Goal: Transaction & Acquisition: Download file/media

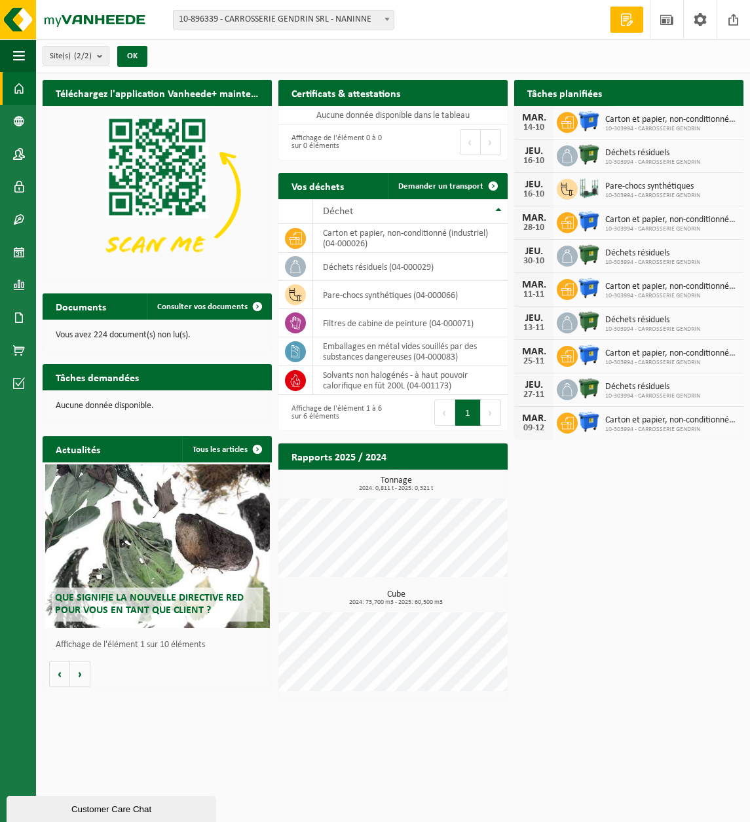
click at [683, 115] on span "Consulter votre calendrier" at bounding box center [672, 119] width 94 height 9
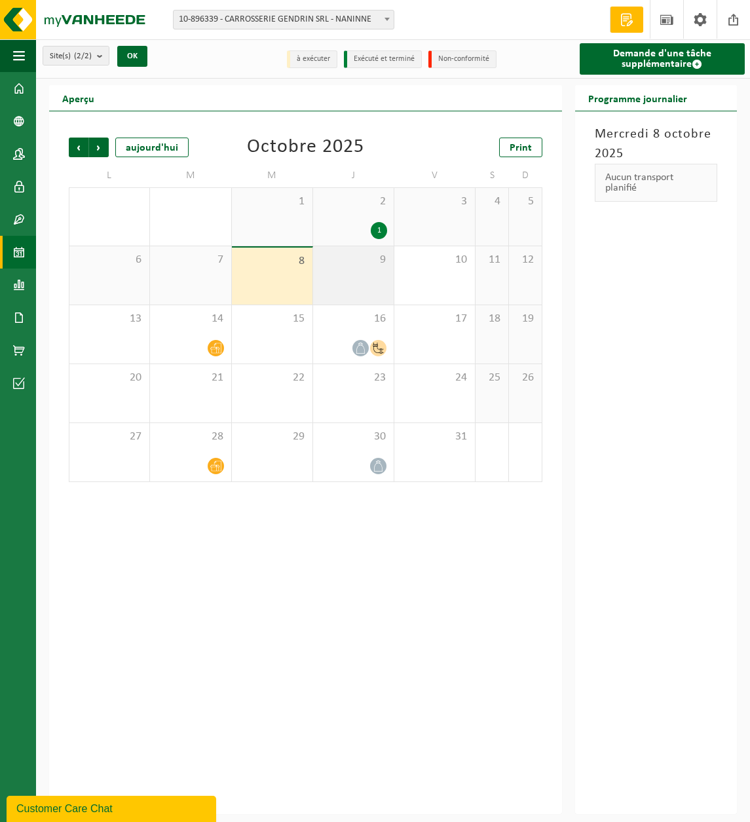
click at [348, 267] on span "9" at bounding box center [353, 260] width 67 height 14
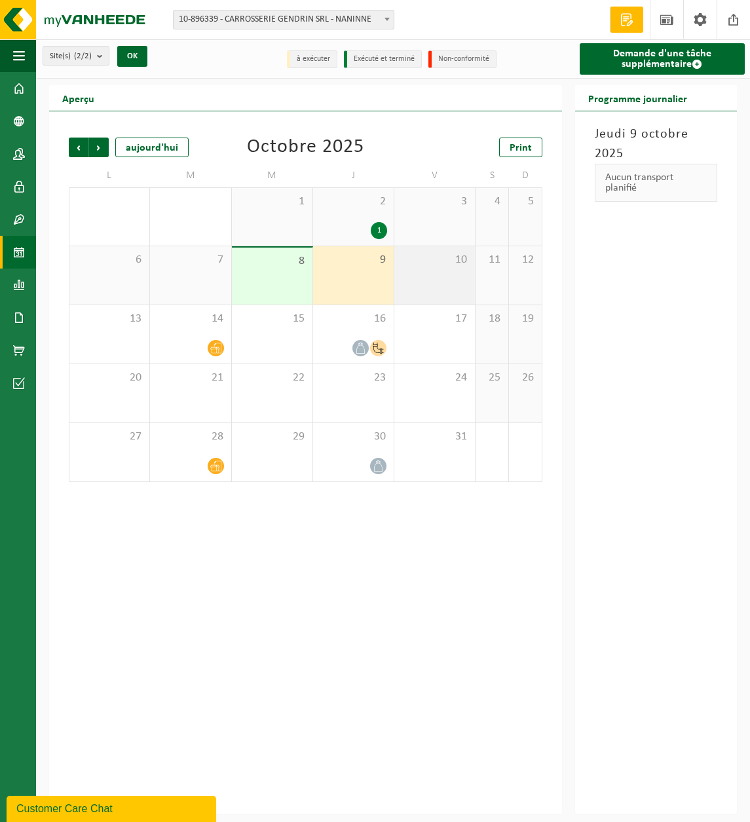
click at [424, 289] on div "10" at bounding box center [434, 275] width 81 height 58
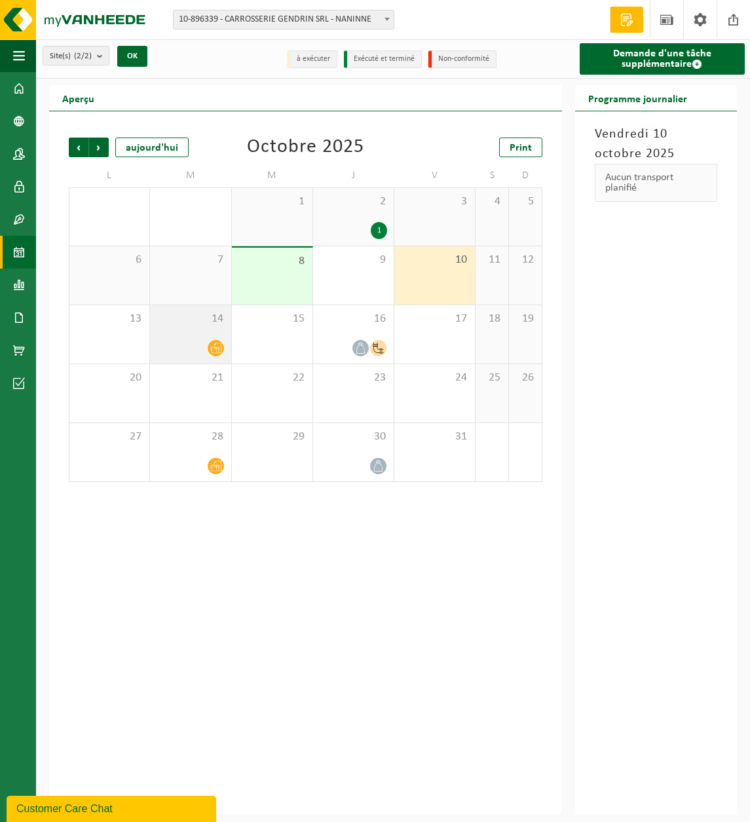
click at [172, 320] on span "14" at bounding box center [190, 319] width 67 height 14
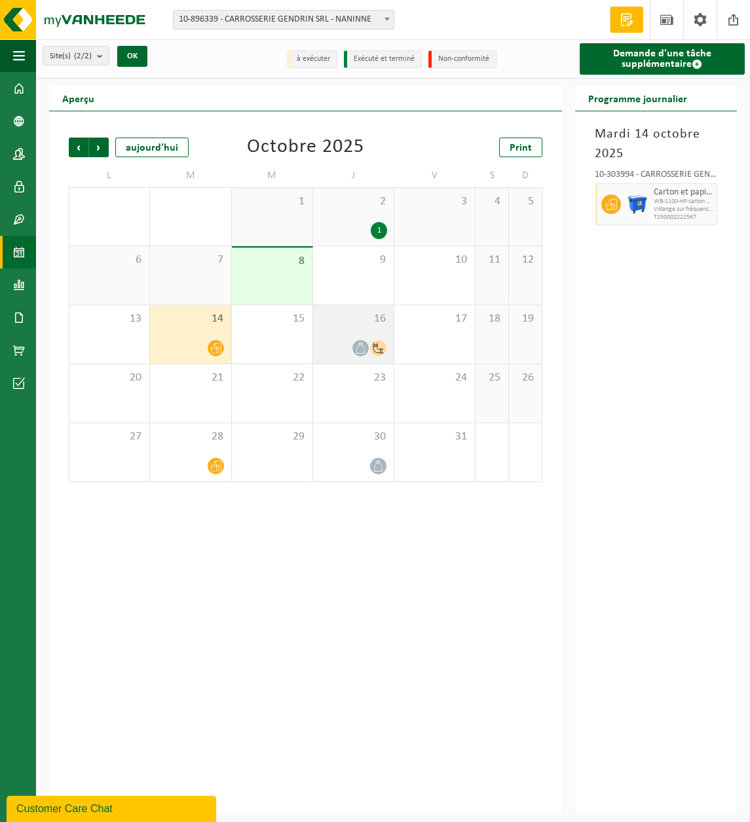
click at [342, 337] on div "16" at bounding box center [353, 334] width 81 height 58
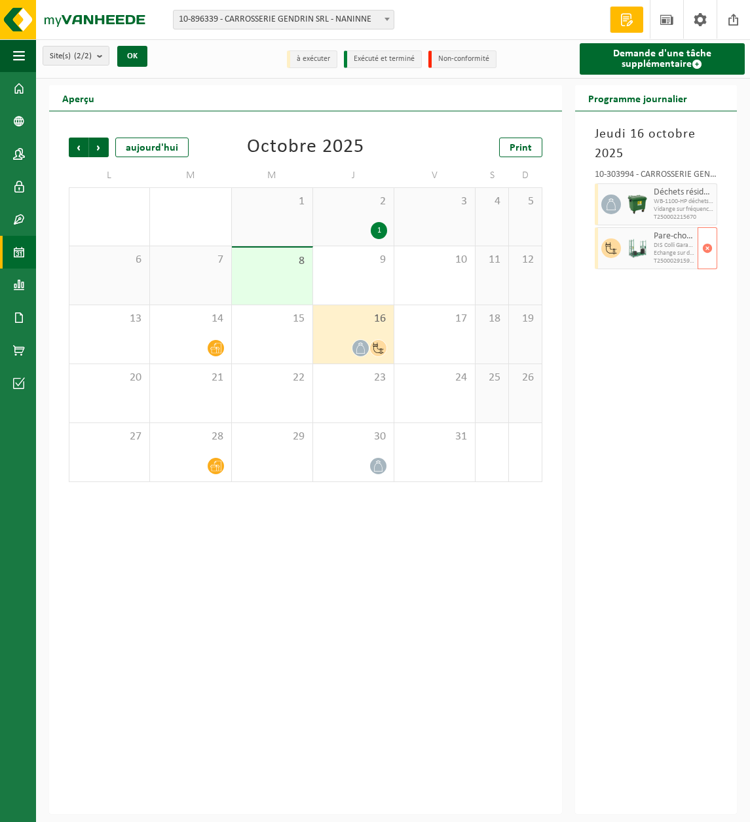
click at [665, 257] on span "Echange sur demande (traitement inclus)" at bounding box center [674, 254] width 41 height 8
click at [25, 48] on button "Navigation" at bounding box center [18, 55] width 36 height 33
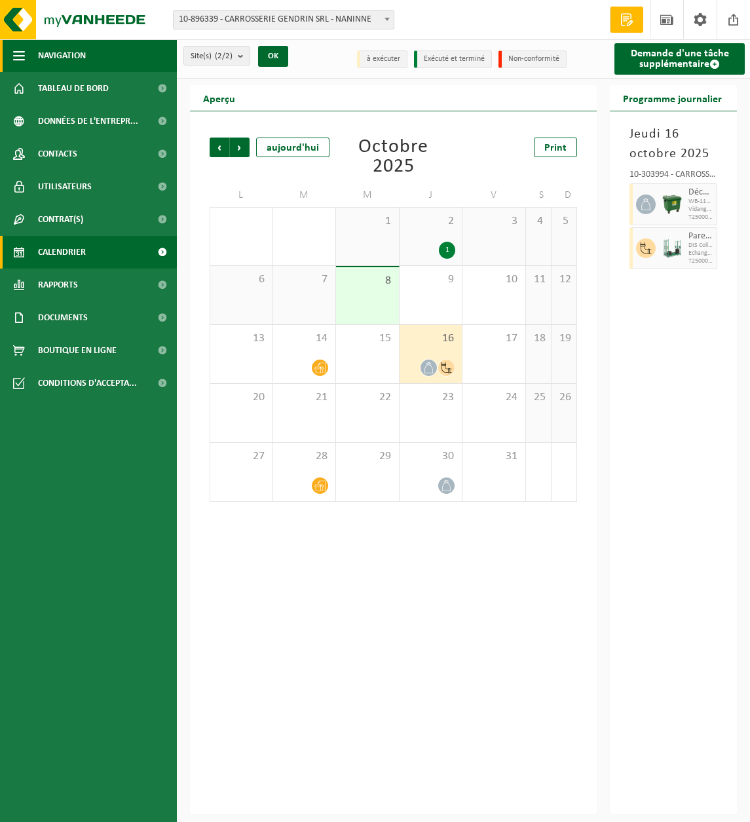
click at [67, 61] on span "Navigation" at bounding box center [62, 55] width 48 height 33
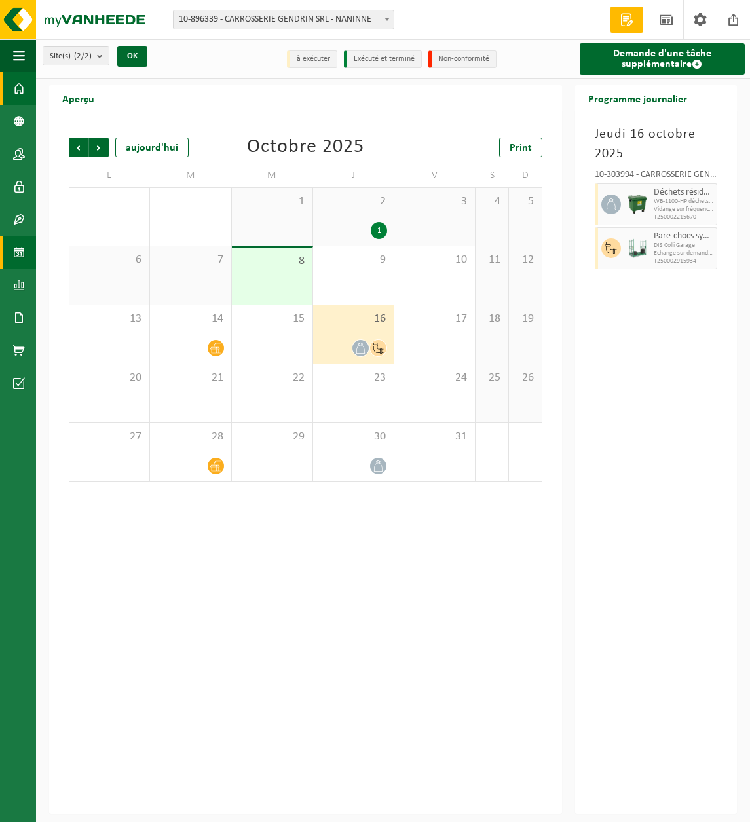
click at [22, 84] on span at bounding box center [19, 88] width 12 height 33
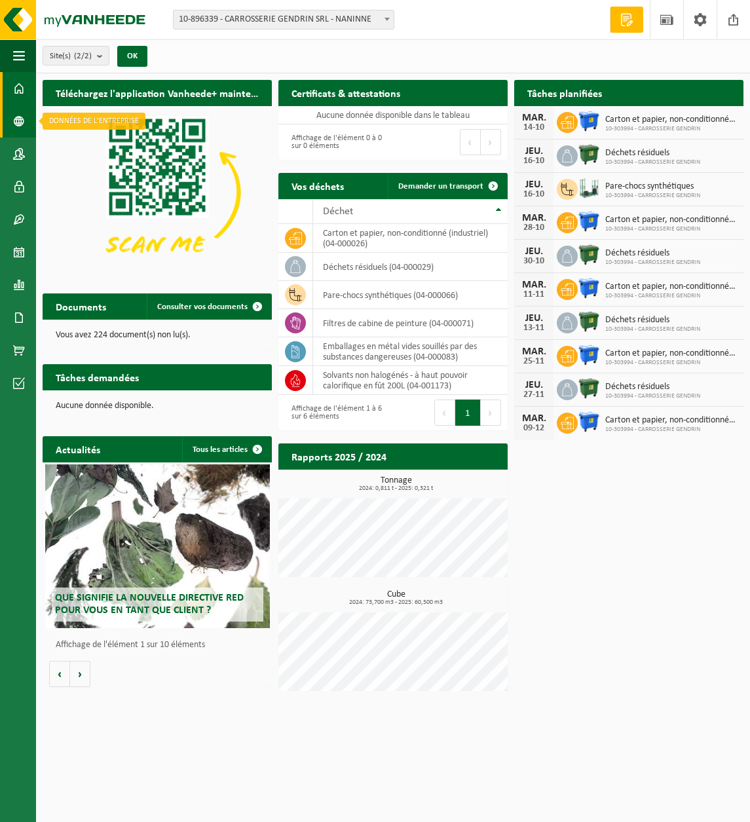
click at [21, 128] on span at bounding box center [19, 121] width 12 height 33
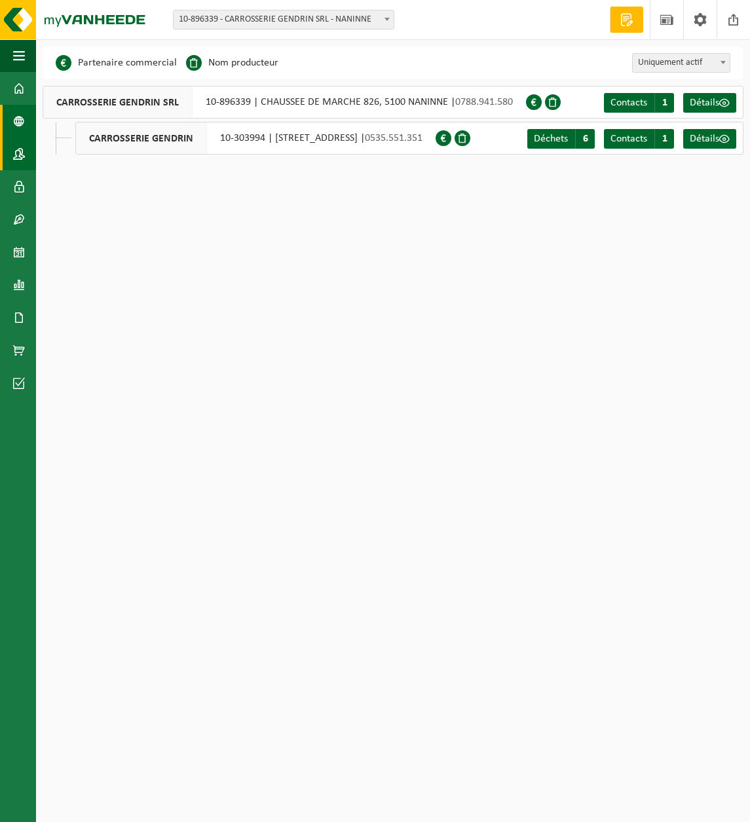
click at [18, 155] on span at bounding box center [19, 154] width 12 height 33
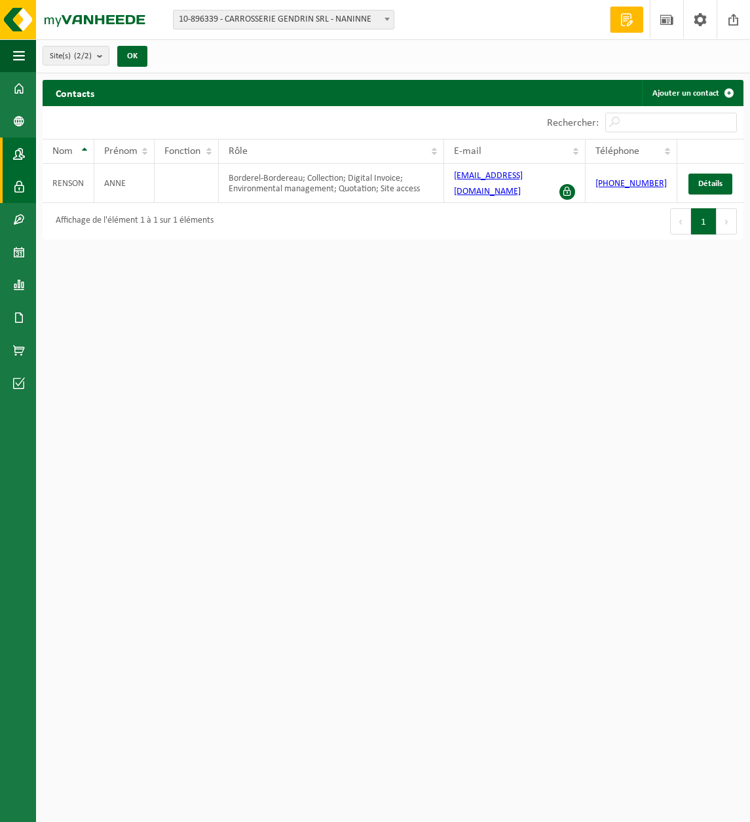
click at [12, 189] on link "Utilisateurs" at bounding box center [18, 186] width 36 height 33
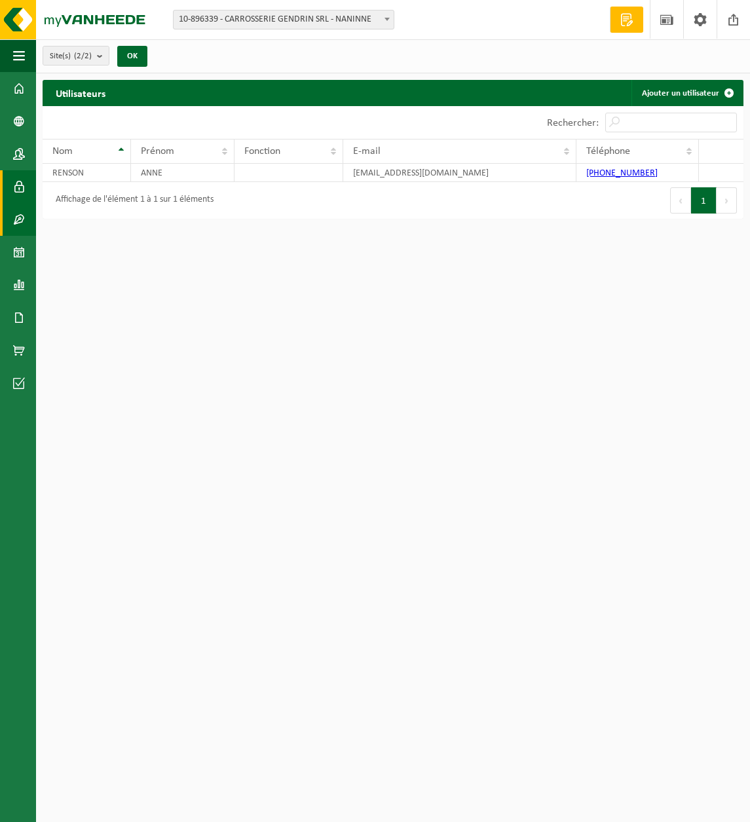
click at [17, 219] on span at bounding box center [19, 219] width 12 height 33
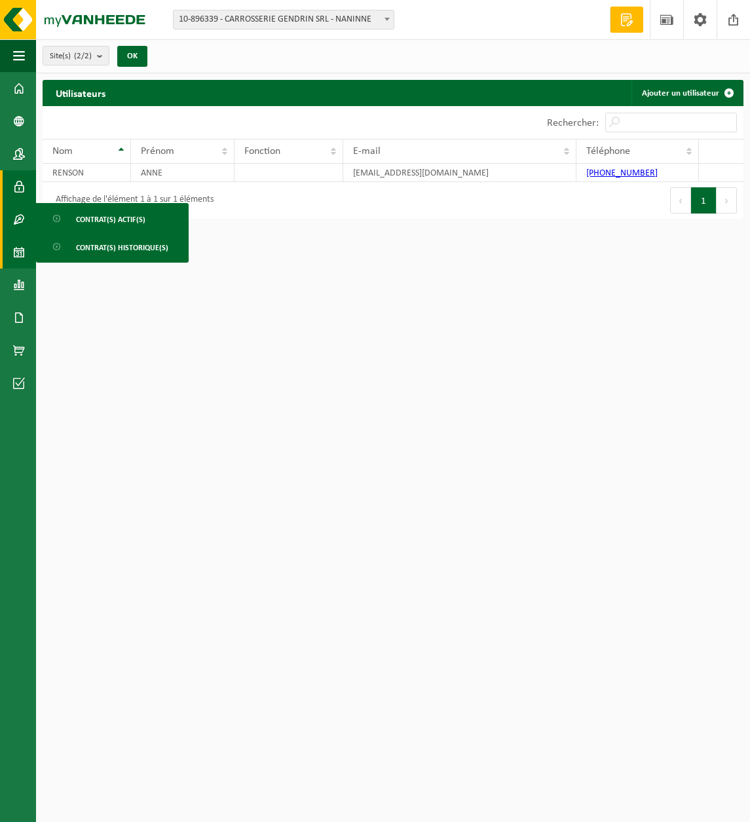
click at [20, 240] on span at bounding box center [19, 252] width 12 height 33
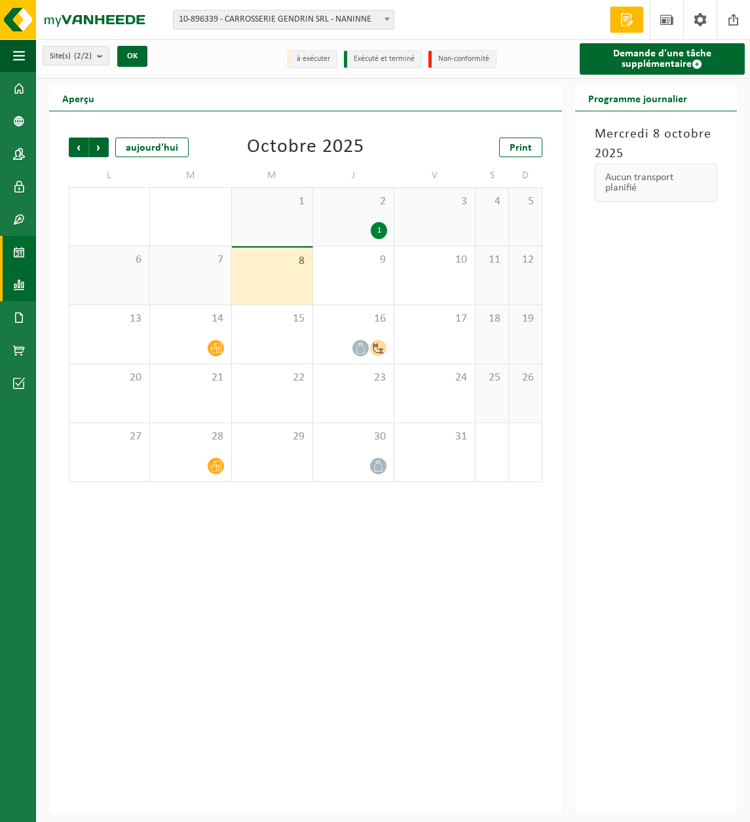
click at [19, 277] on span at bounding box center [19, 285] width 12 height 33
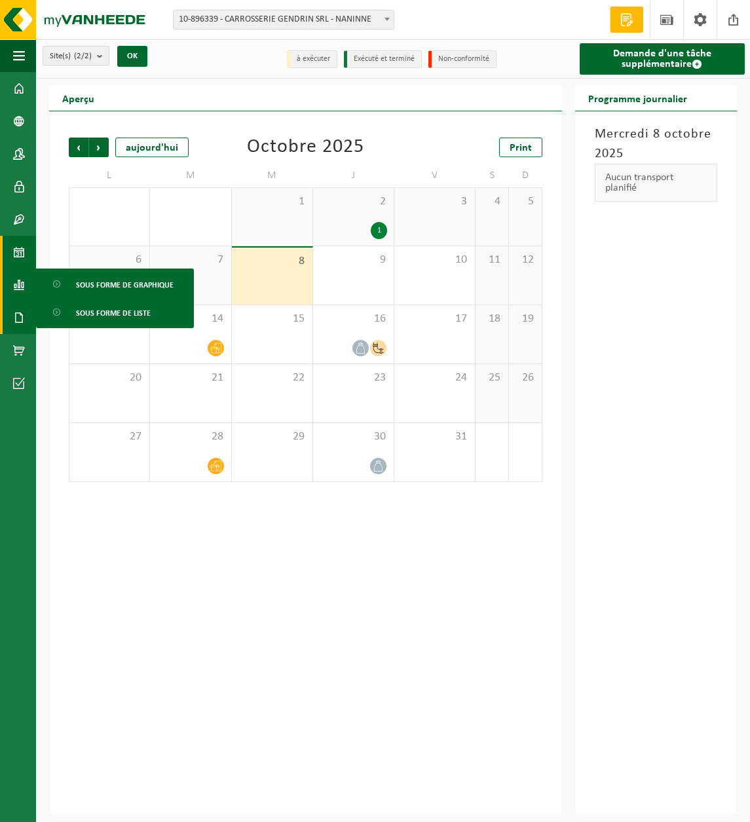
click at [20, 311] on span at bounding box center [19, 317] width 12 height 33
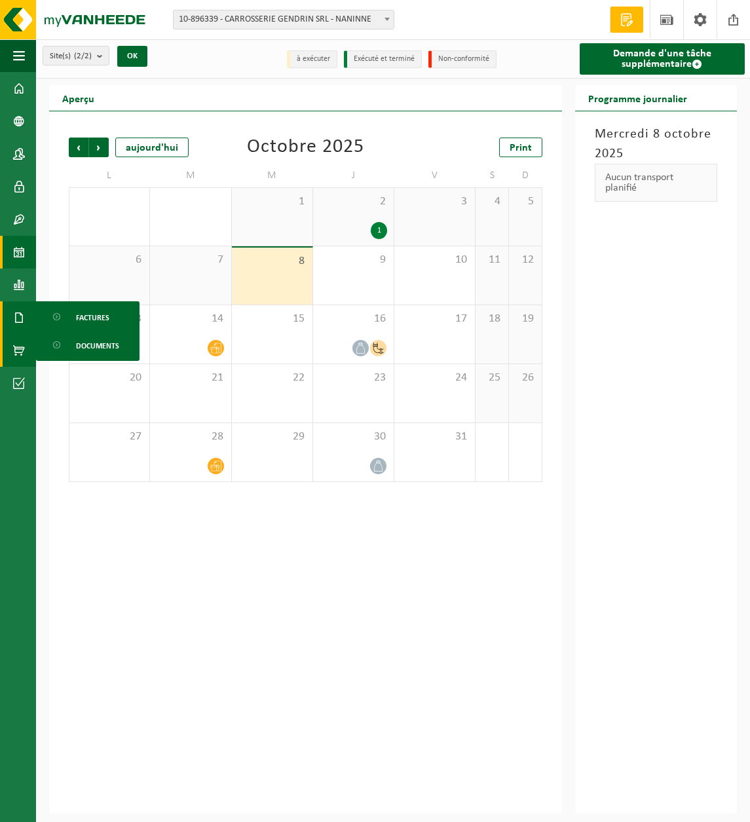
click at [16, 343] on span at bounding box center [19, 350] width 12 height 33
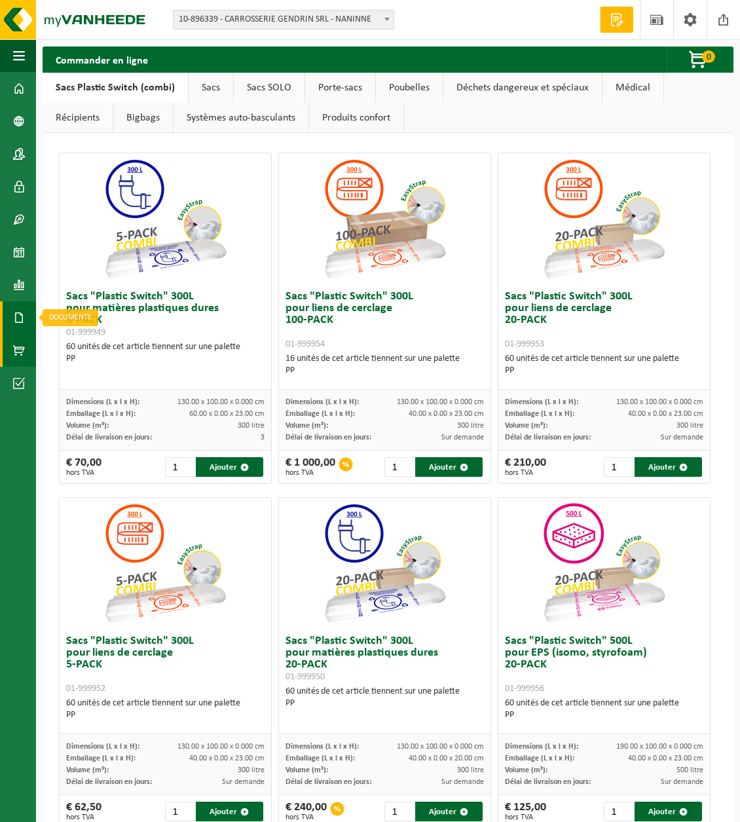
click at [25, 312] on link "Documents" at bounding box center [18, 317] width 36 height 33
click at [73, 318] on link "Factures" at bounding box center [87, 317] width 97 height 25
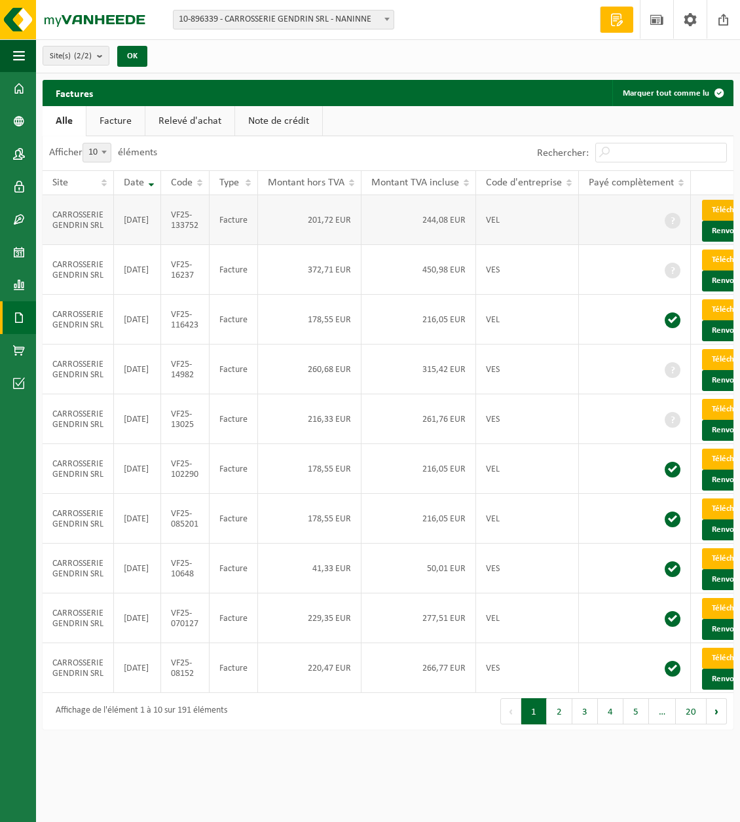
click at [720, 216] on link "Télécharger" at bounding box center [736, 210] width 69 height 21
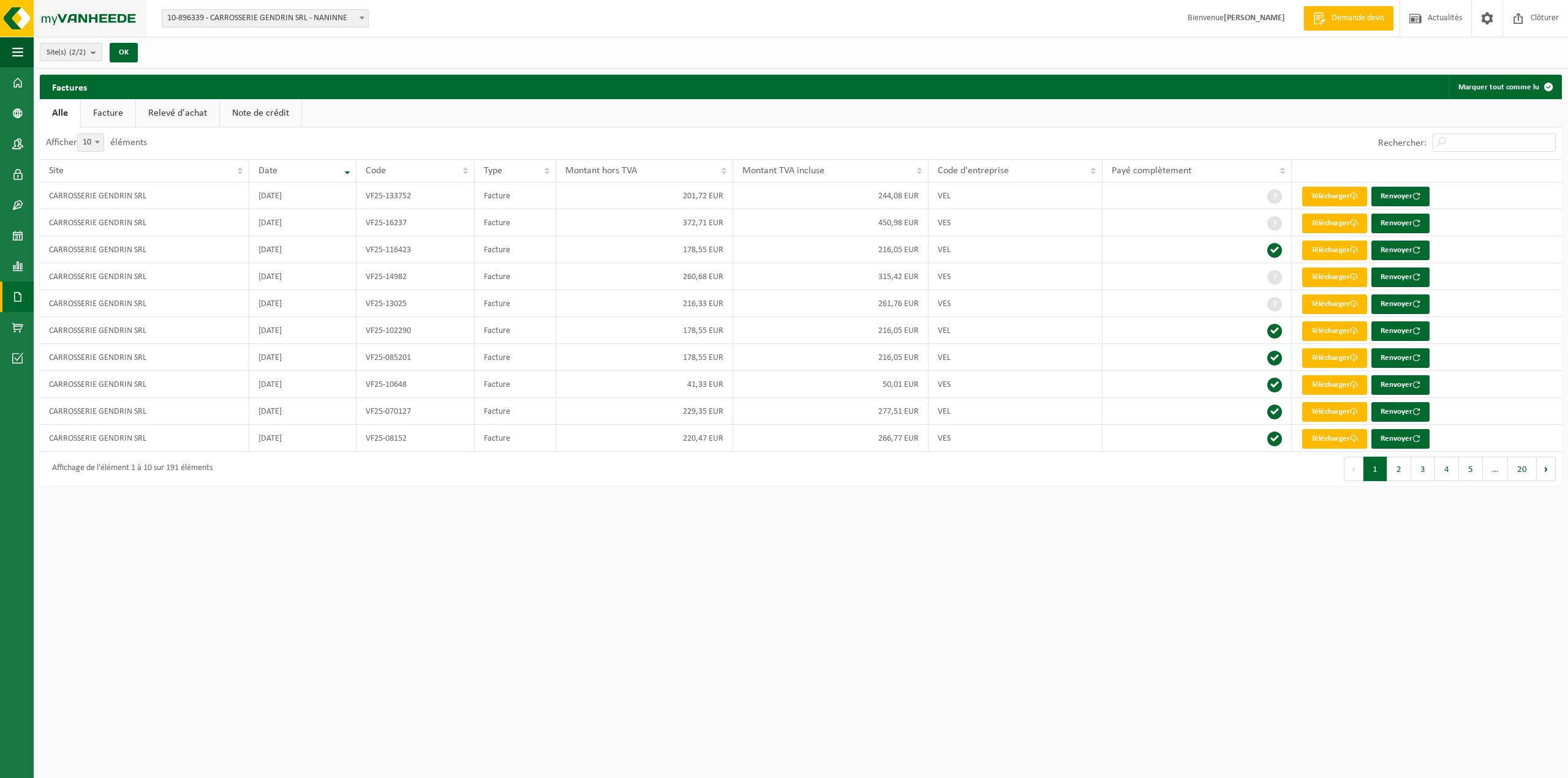
click at [85, 24] on img at bounding box center [73, 18] width 147 height 36
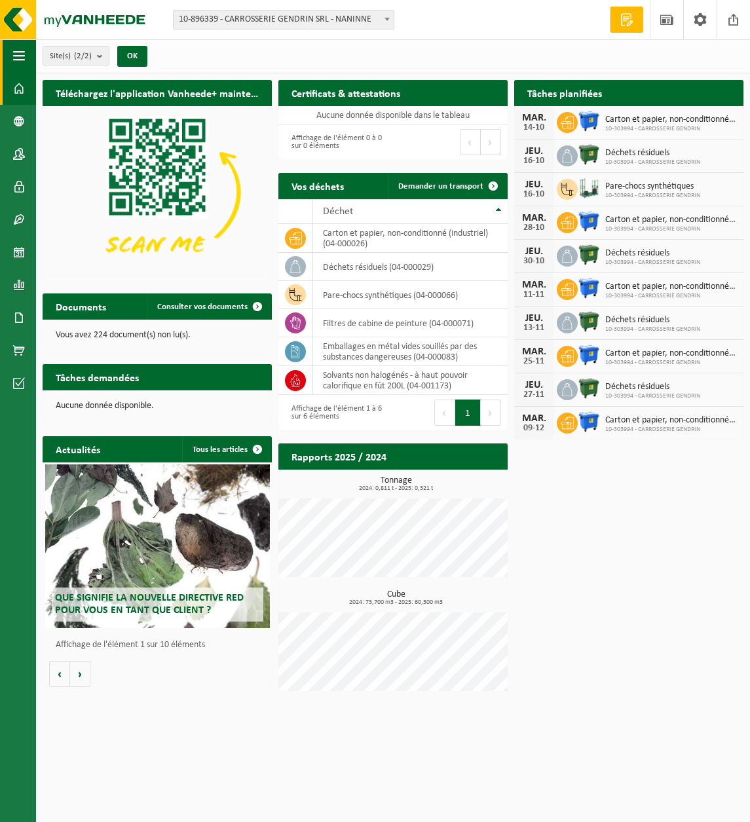
click at [15, 50] on span "button" at bounding box center [19, 55] width 12 height 33
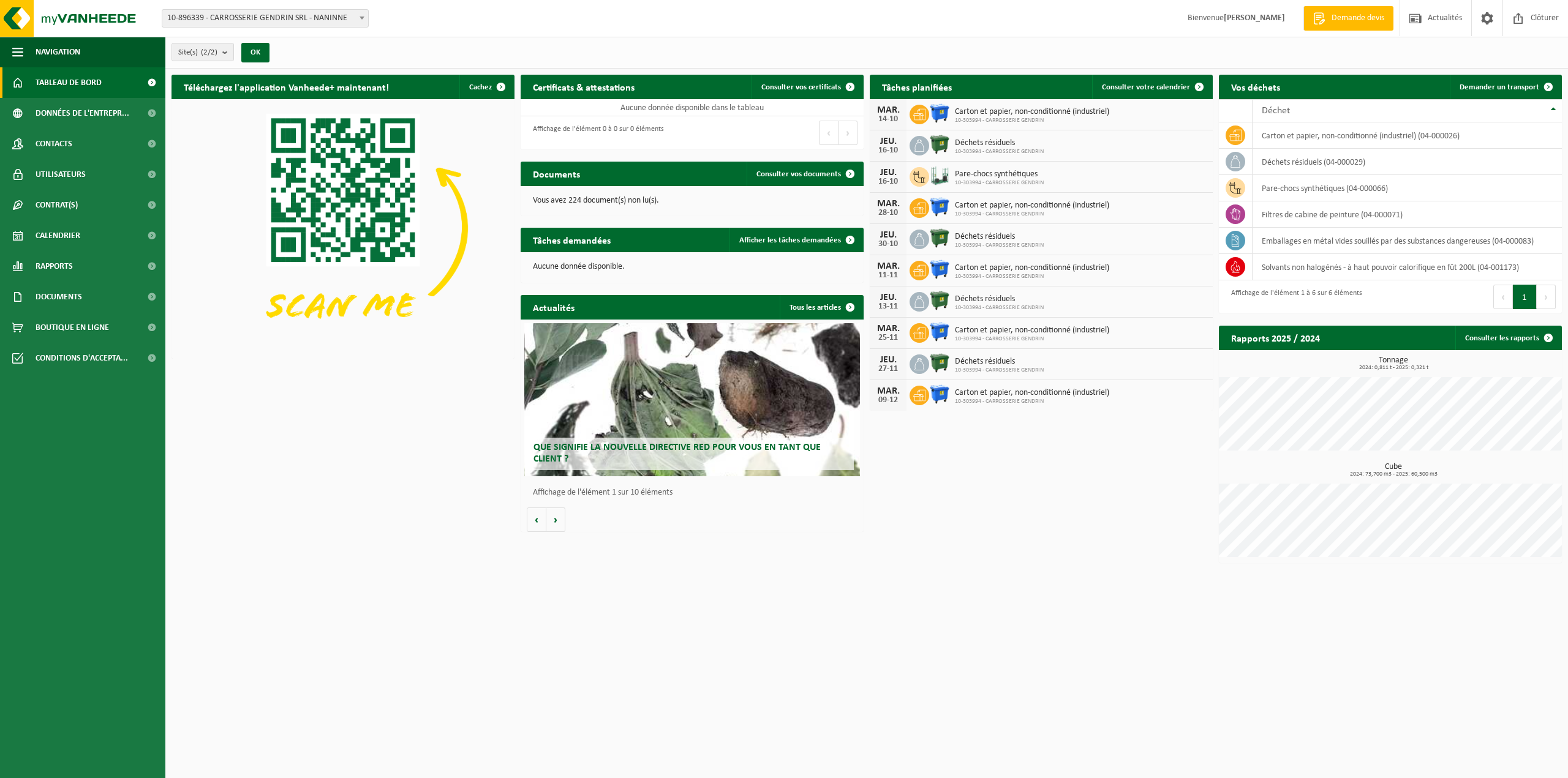
click at [1108, 592] on html "Site: 10-896339 - CARROSSERIE GENDRIN SRL - NANINNE 10-303994 - CARROSSERIE GEN…" at bounding box center [784, 389] width 1568 height 778
click at [901, 87] on h2 "Tâches planifiées" at bounding box center [916, 87] width 94 height 24
click at [1043, 182] on span "10-303994 - CARROSSERIE GENDRIN" at bounding box center [999, 183] width 89 height 7
